Goal: Information Seeking & Learning: Check status

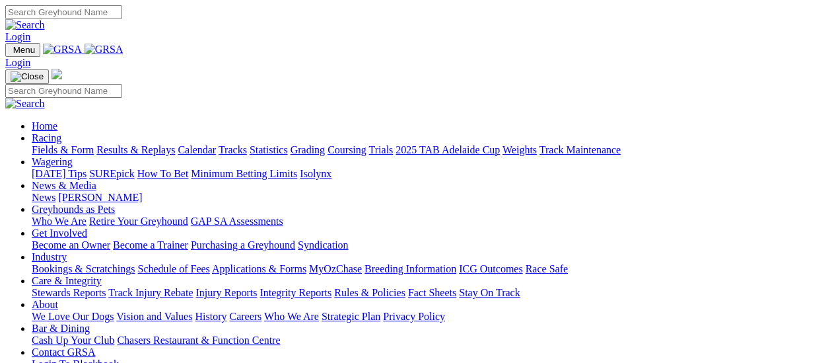
click at [64, 144] on link "Fields & Form" at bounding box center [63, 149] width 62 height 11
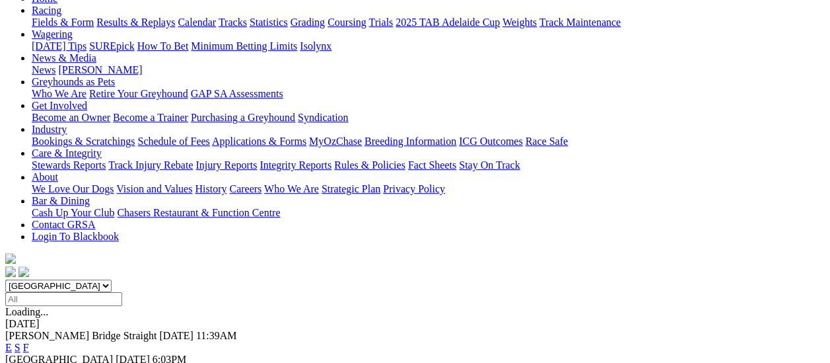
scroll to position [132, 0]
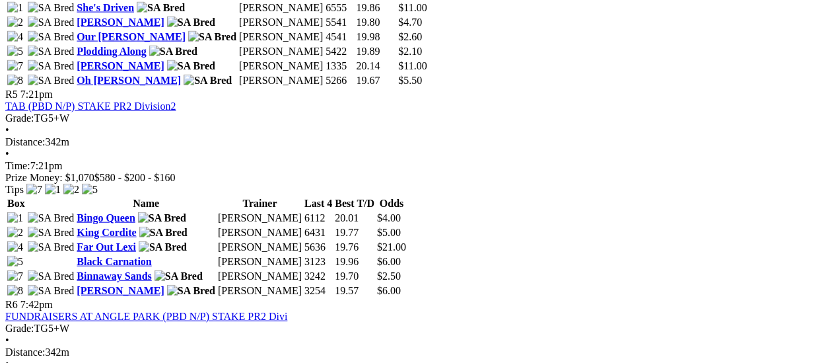
scroll to position [1321, 0]
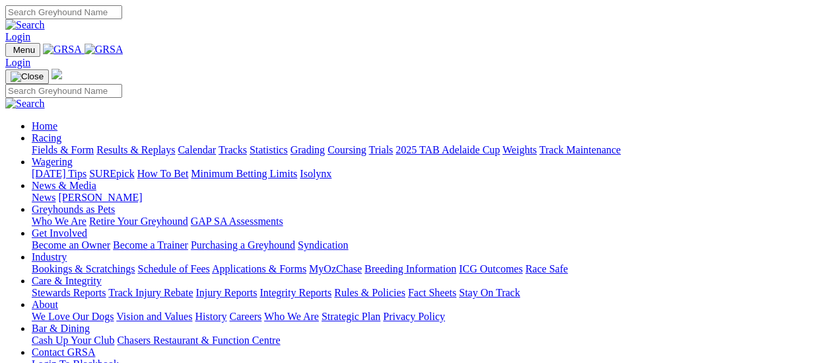
click at [141, 144] on link "Results & Replays" at bounding box center [135, 149] width 79 height 11
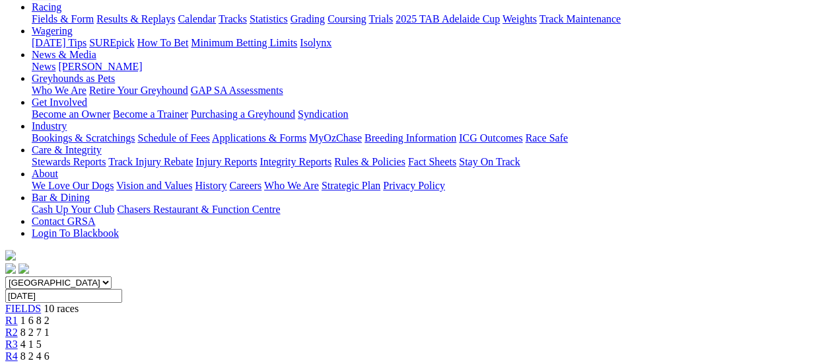
scroll to position [132, 0]
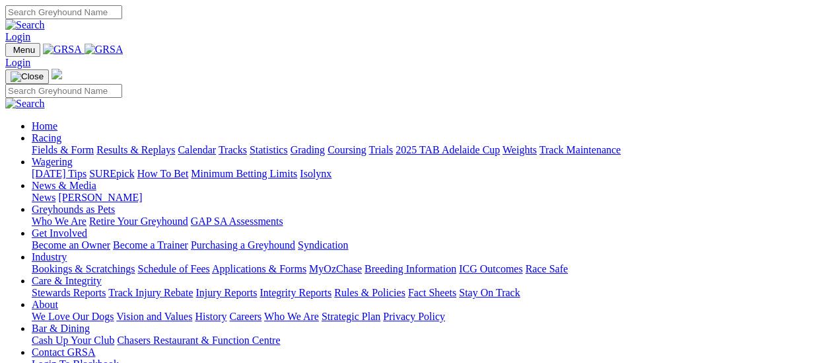
click at [151, 144] on link "Results & Replays" at bounding box center [135, 149] width 79 height 11
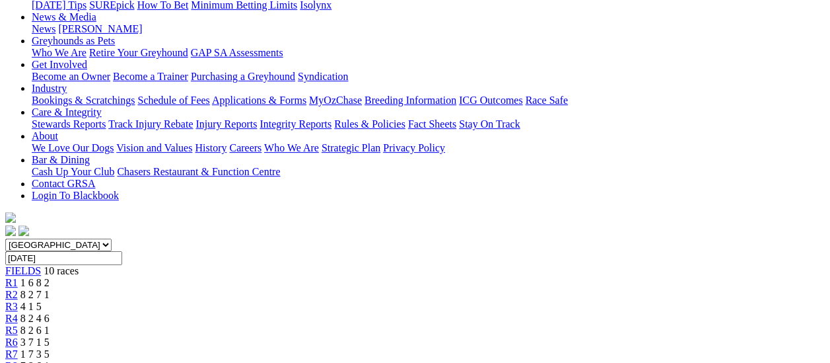
scroll to position [198, 0]
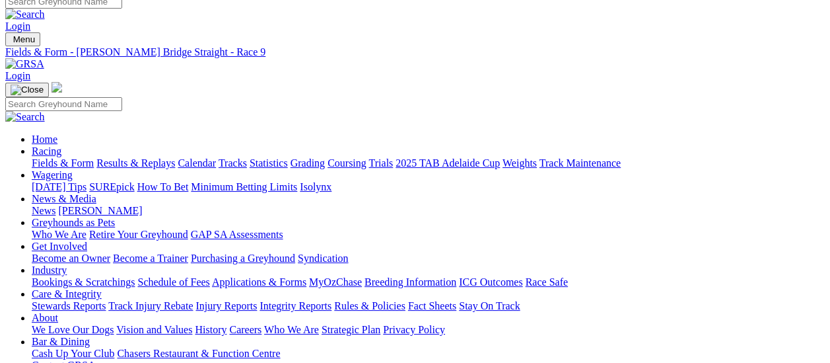
scroll to position [0, 0]
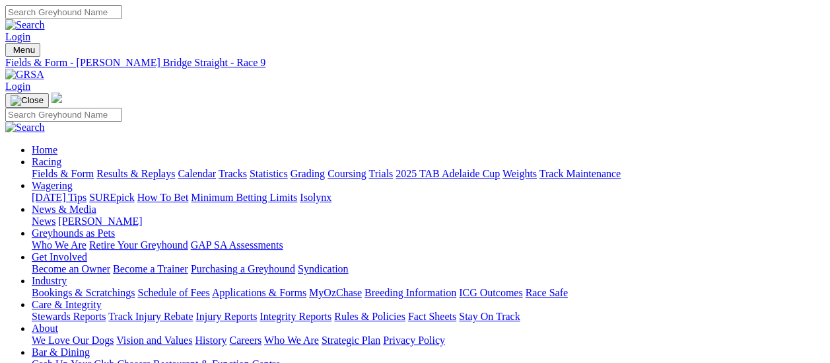
click at [143, 168] on link "Results & Replays" at bounding box center [135, 173] width 79 height 11
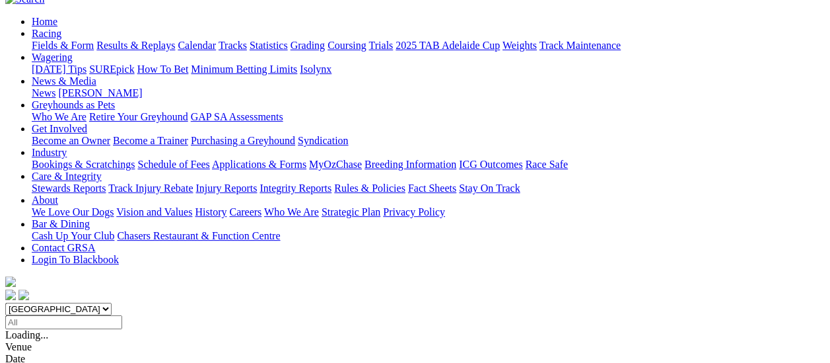
scroll to position [132, 0]
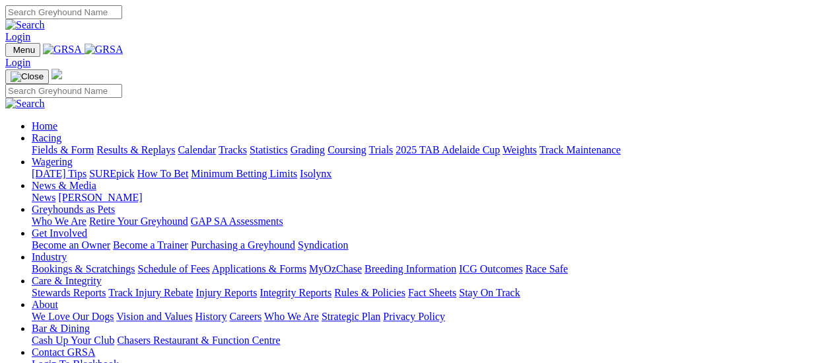
click at [151, 144] on link "Results & Replays" at bounding box center [135, 149] width 79 height 11
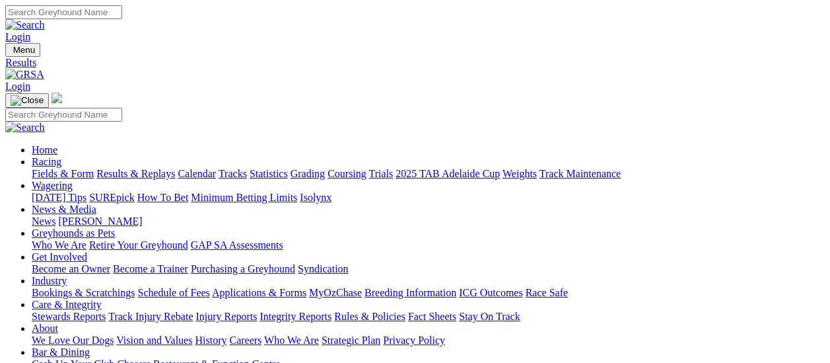
click at [36, 168] on link "Fields & Form" at bounding box center [63, 173] width 62 height 11
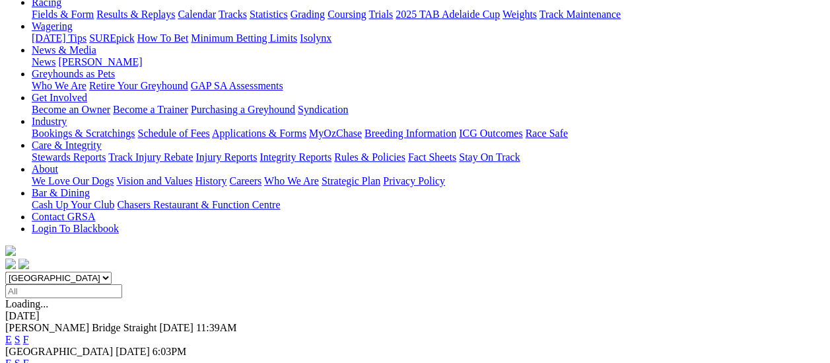
scroll to position [132, 0]
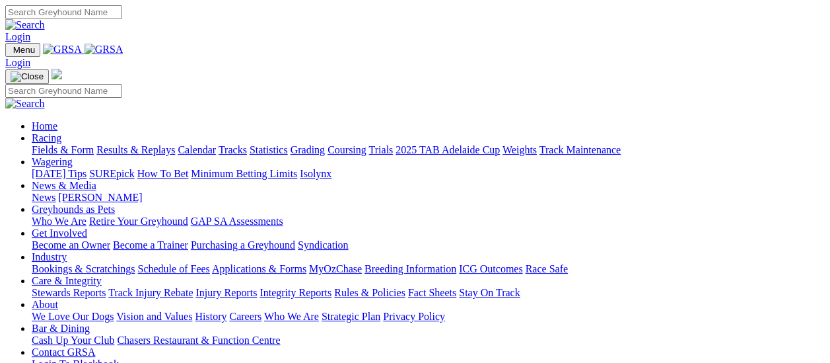
click at [143, 144] on link "Results & Replays" at bounding box center [135, 149] width 79 height 11
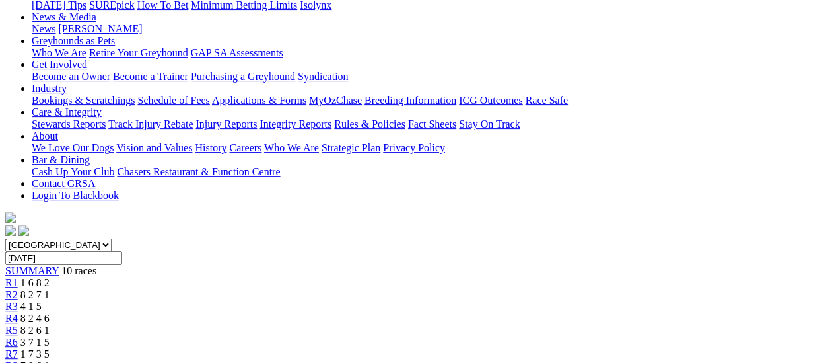
scroll to position [264, 0]
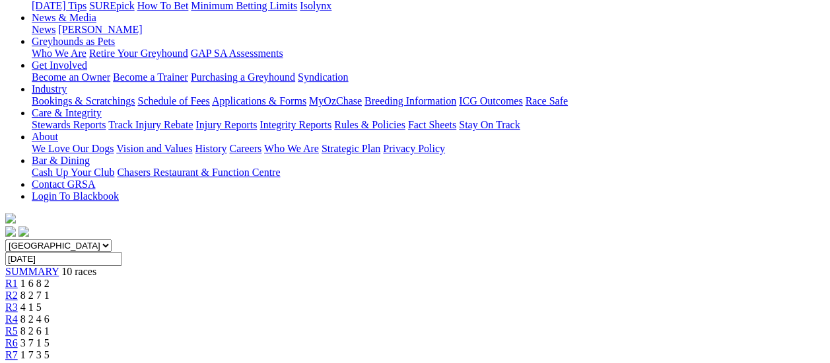
scroll to position [132, 0]
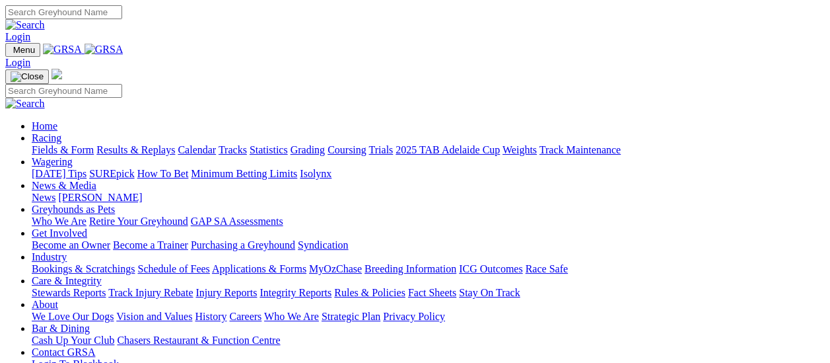
click at [149, 144] on link "Results & Replays" at bounding box center [135, 149] width 79 height 11
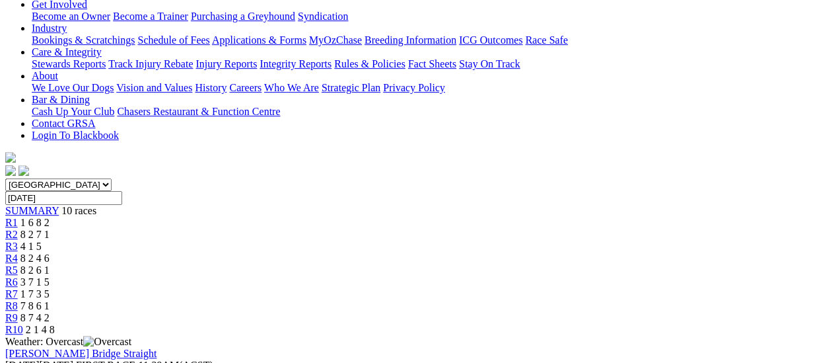
scroll to position [264, 0]
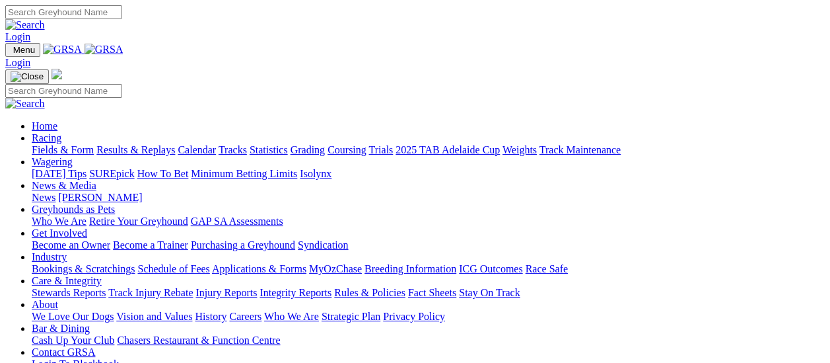
click at [144, 144] on link "Results & Replays" at bounding box center [135, 149] width 79 height 11
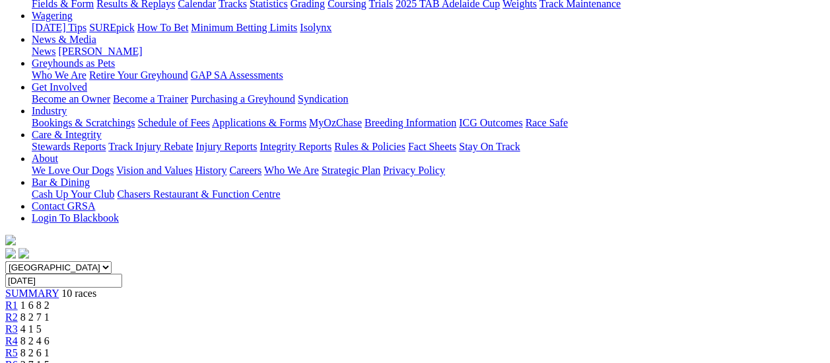
scroll to position [198, 0]
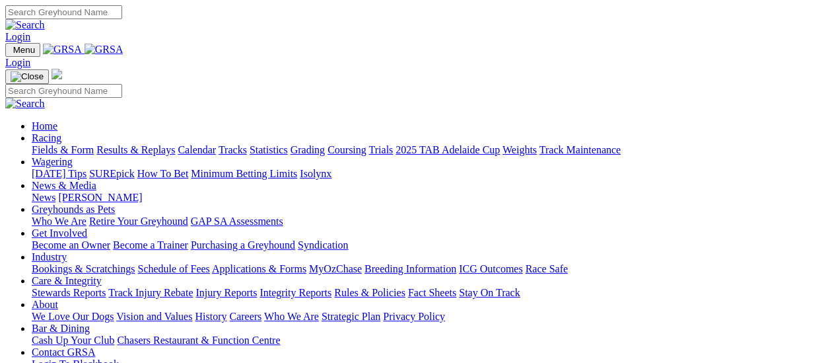
click at [59, 144] on link "Fields & Form" at bounding box center [63, 149] width 62 height 11
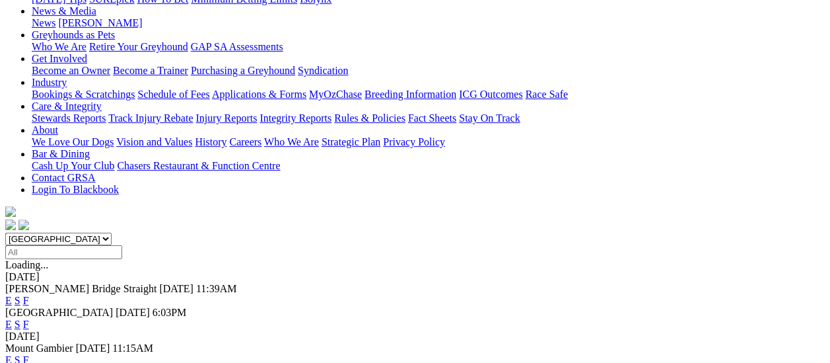
scroll to position [132, 0]
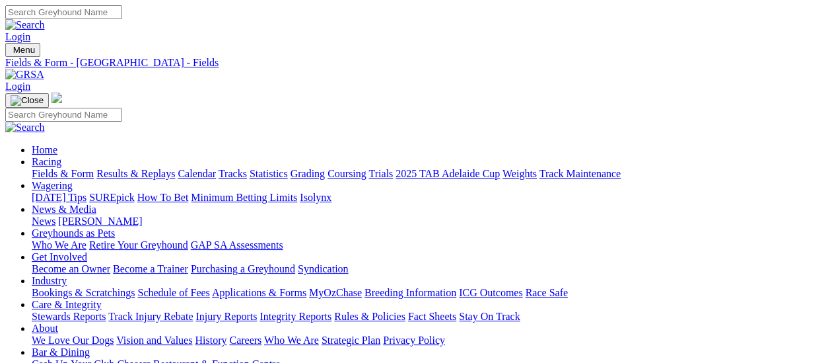
click at [151, 168] on link "Results & Replays" at bounding box center [135, 173] width 79 height 11
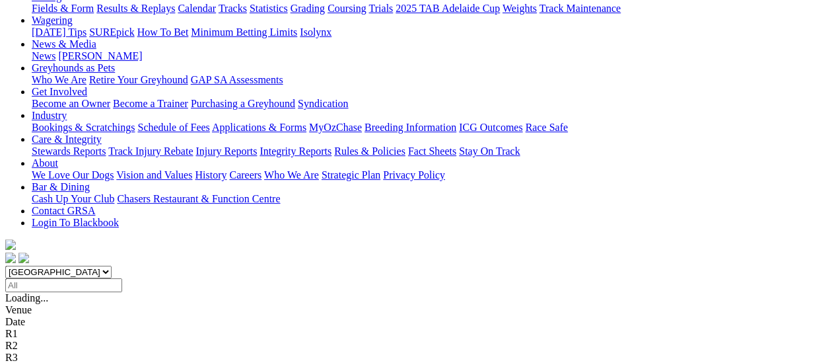
scroll to position [198, 0]
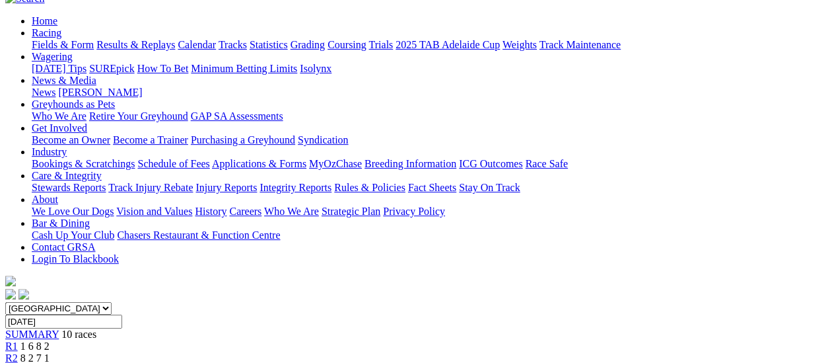
scroll to position [132, 0]
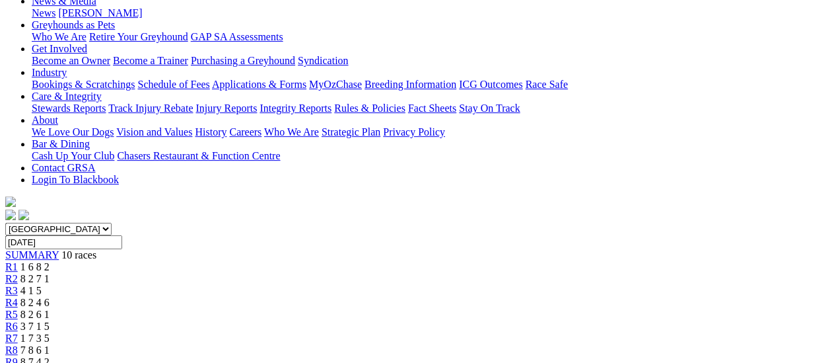
scroll to position [132, 0]
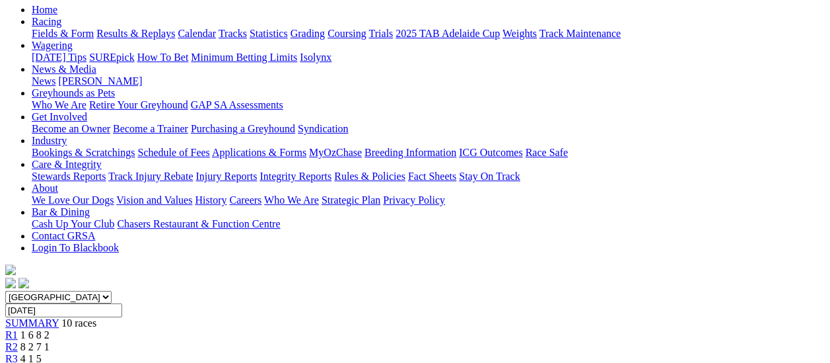
scroll to position [66, 0]
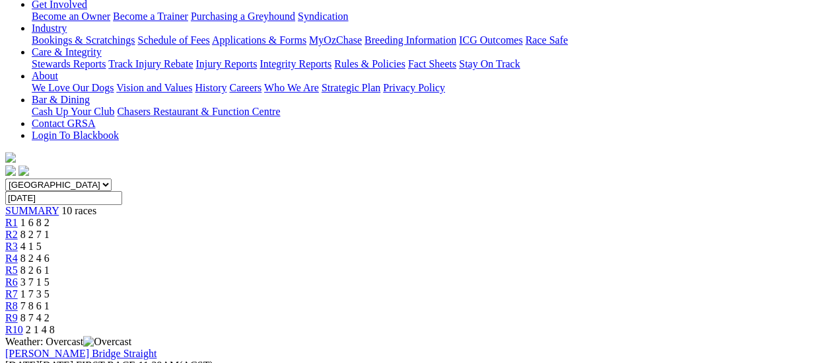
scroll to position [330, 0]
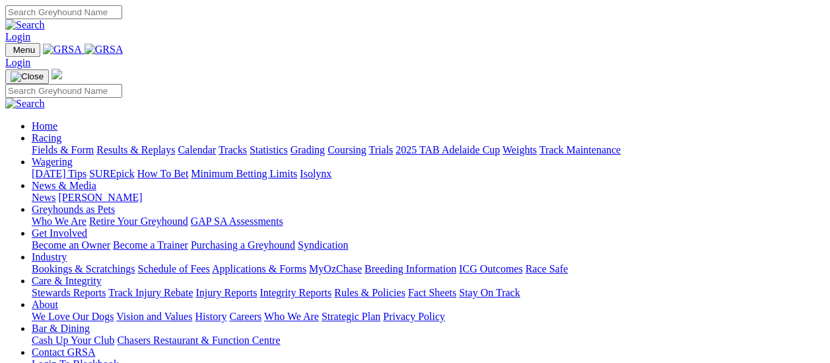
click at [165, 144] on link "Results & Replays" at bounding box center [135, 149] width 79 height 11
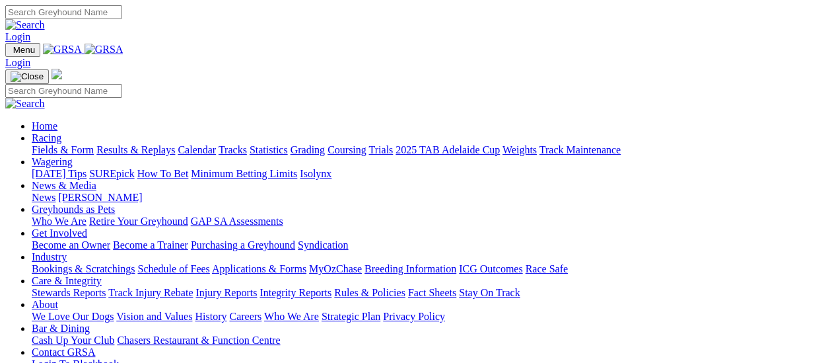
click at [141, 144] on link "Results & Replays" at bounding box center [135, 149] width 79 height 11
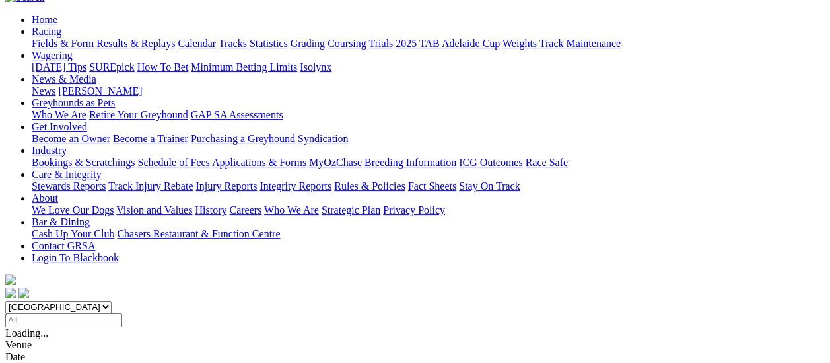
scroll to position [132, 0]
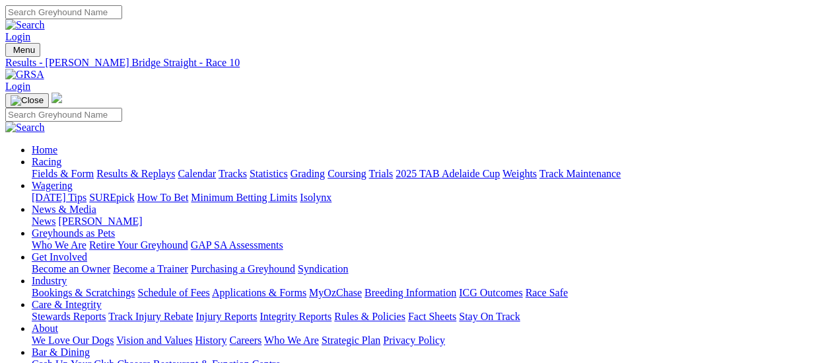
click at [331, 310] on link "Integrity Reports" at bounding box center [296, 315] width 72 height 11
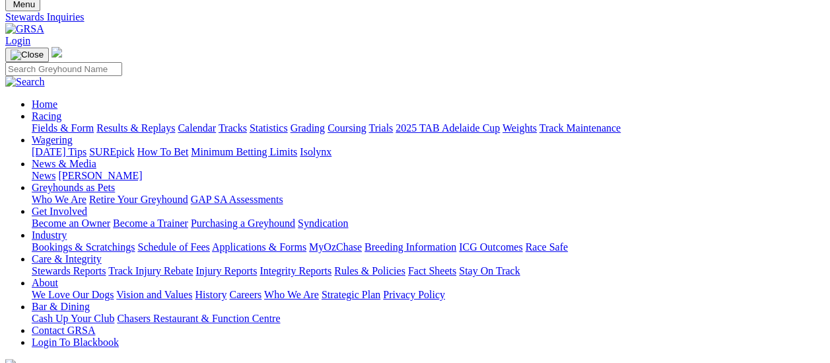
scroll to position [66, 0]
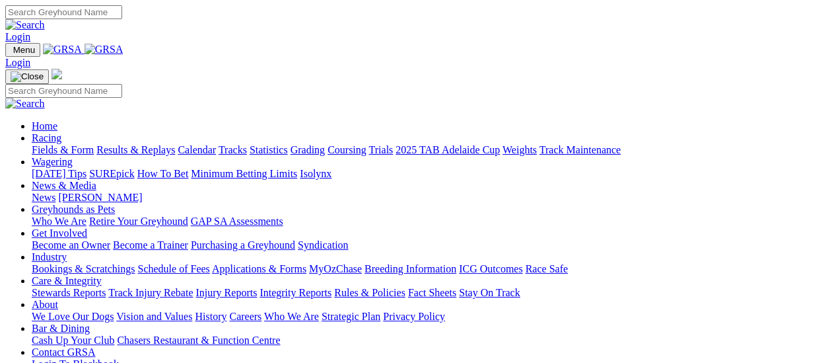
click at [149, 144] on link "Results & Replays" at bounding box center [135, 149] width 79 height 11
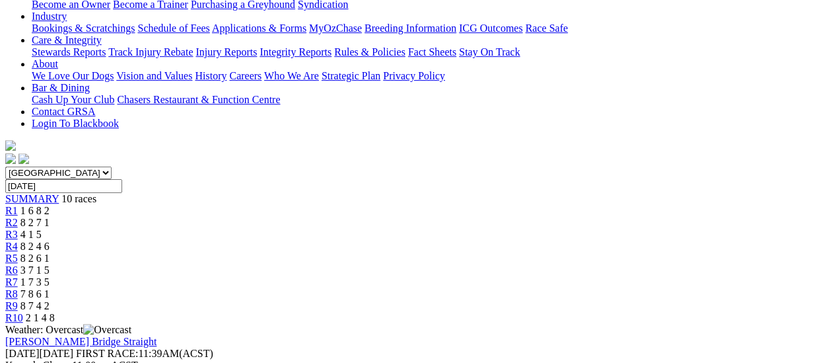
scroll to position [66, 0]
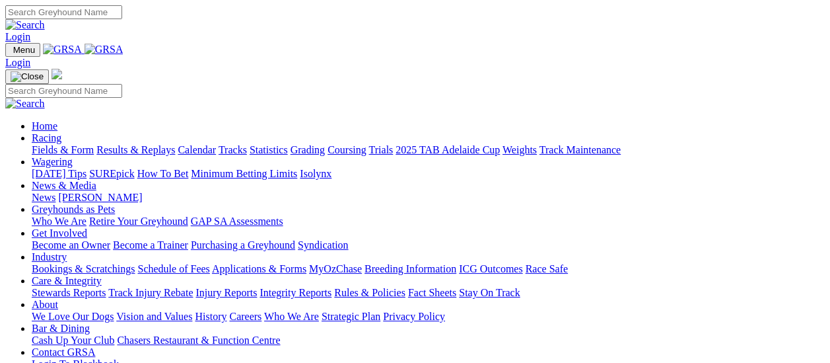
click at [149, 144] on link "Results & Replays" at bounding box center [135, 149] width 79 height 11
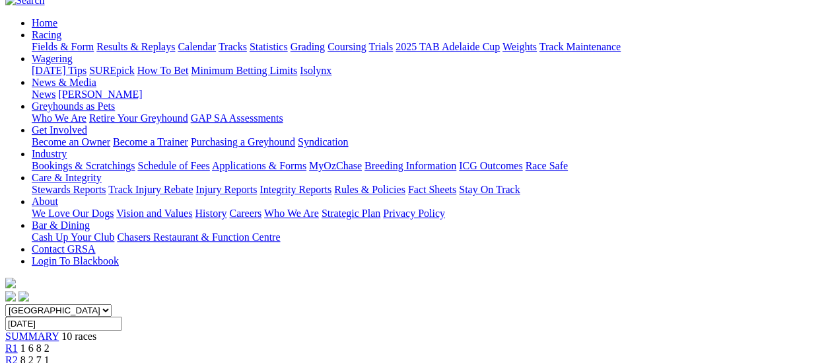
scroll to position [132, 0]
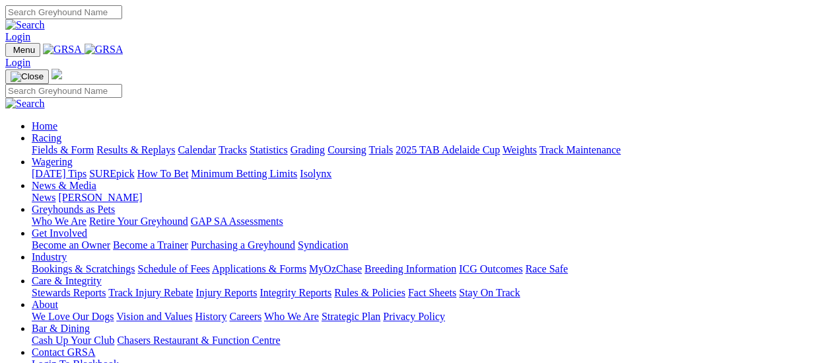
click at [156, 144] on link "Results & Replays" at bounding box center [135, 149] width 79 height 11
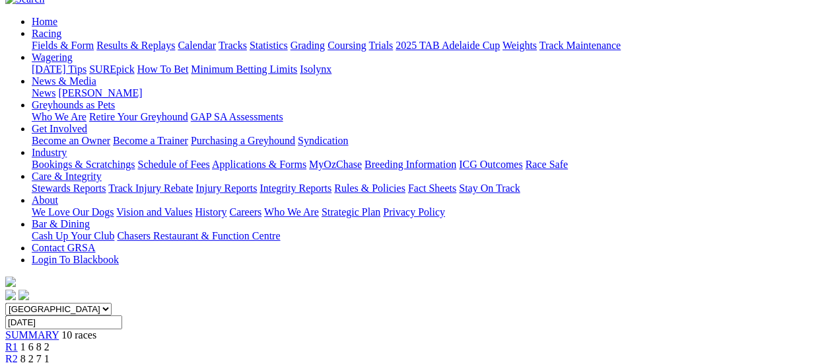
scroll to position [132, 0]
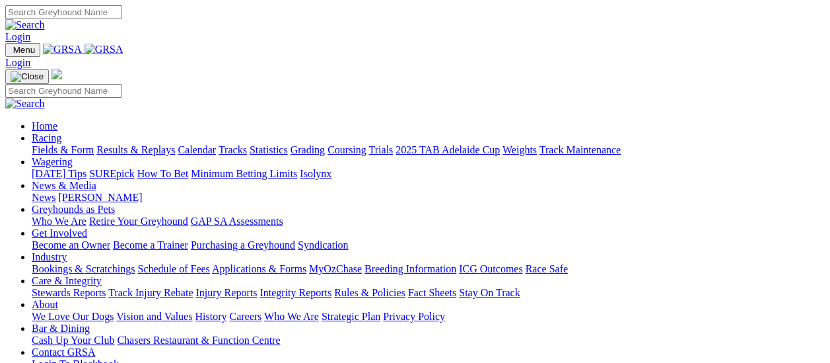
click at [149, 144] on link "Results & Replays" at bounding box center [135, 149] width 79 height 11
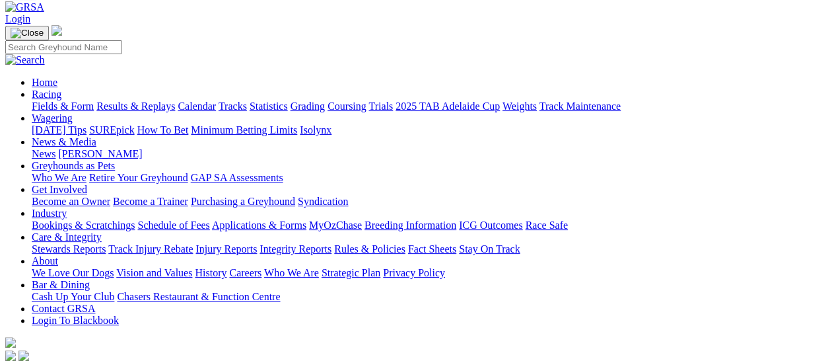
scroll to position [198, 0]
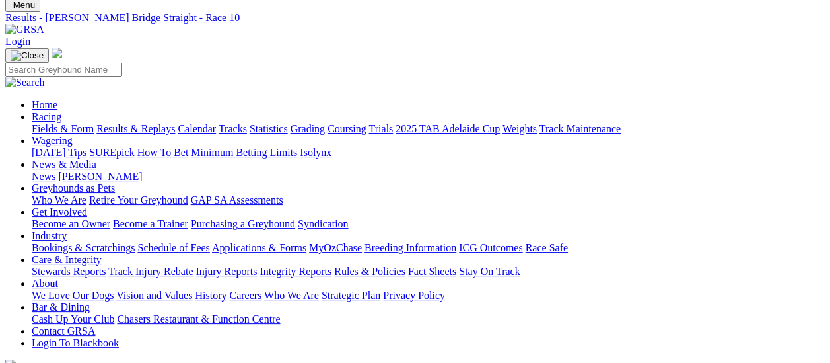
scroll to position [132, 0]
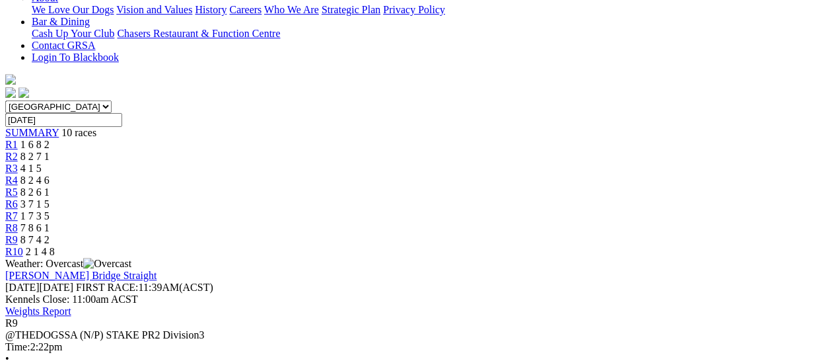
scroll to position [198, 0]
